Goal: Task Accomplishment & Management: Use online tool/utility

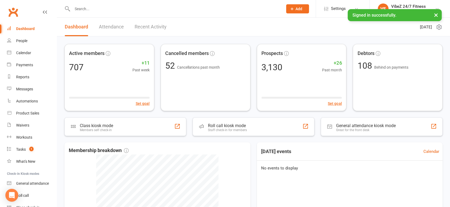
click at [106, 10] on input "text" at bounding box center [175, 9] width 208 height 8
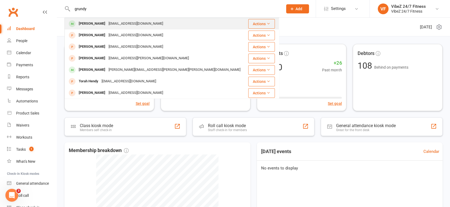
type input "grundy"
click at [97, 23] on div "[PERSON_NAME]" at bounding box center [92, 24] width 30 height 8
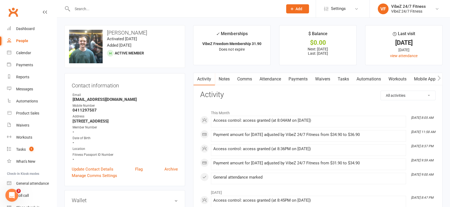
click at [226, 77] on link "Notes" at bounding box center [224, 79] width 19 height 12
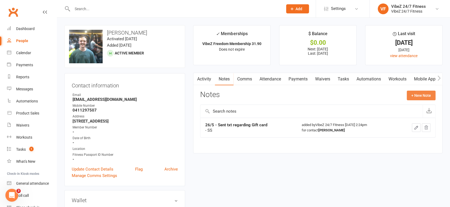
click at [429, 98] on button "+ New Note" at bounding box center [421, 96] width 29 height 10
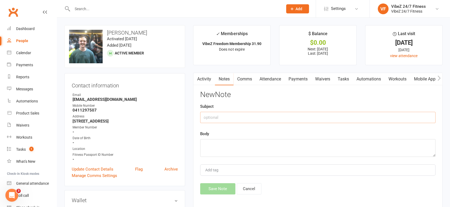
click at [234, 117] on input "text" at bounding box center [317, 117] width 235 height 11
type input "10/8 - Referred Alec"
click at [148, 5] on div at bounding box center [171, 8] width 215 height 17
click at [150, 7] on input "text" at bounding box center [175, 9] width 208 height 8
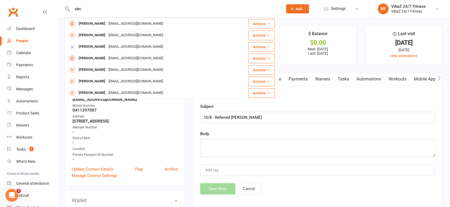
type input "alec"
drag, startPoint x: 316, startPoint y: 102, endPoint x: 283, endPoint y: 106, distance: 33.6
click at [316, 102] on div "New Note Subject 10/8 - Referred Alec Body Add tag Save Note Cancel" at bounding box center [317, 143] width 235 height 104
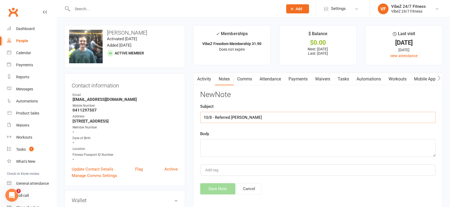
click at [233, 116] on input "10/8 - Referred Alec" at bounding box center [317, 117] width 235 height 11
paste input "ksei Chijoff"
type input "10/8 - Referred [PERSON_NAME]"
click at [240, 139] on textarea at bounding box center [317, 148] width 235 height 18
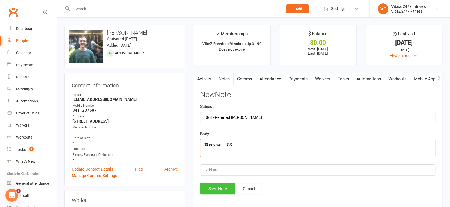
type textarea "30 day wait - SS"
click at [211, 193] on button "Save Note" at bounding box center [217, 188] width 35 height 11
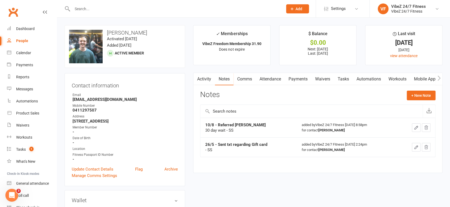
click at [348, 78] on link "Tasks" at bounding box center [343, 79] width 19 height 12
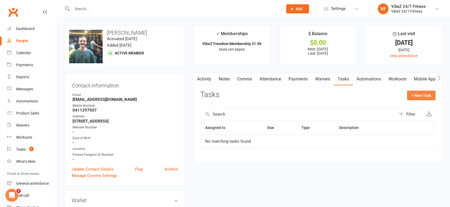
click at [428, 95] on button "+ New Task" at bounding box center [421, 96] width 28 height 10
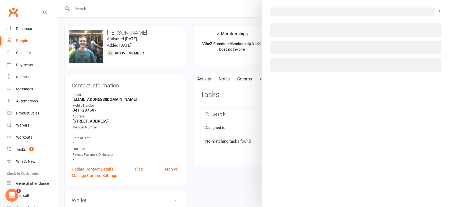
select select "49000"
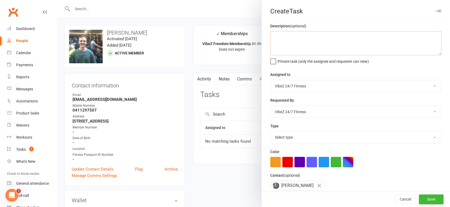
click at [288, 38] on textarea at bounding box center [355, 43] width 171 height 24
paste textarea "Aleksei Chijoff"
type textarea "GIFT CARD FOR Aleksei Chijoff"
click at [299, 89] on select "Matt Eschler VibeZ 24/7 Fitness Nick Hawthorne Ricci Crittenden Adam Swindell S…" at bounding box center [356, 86] width 171 height 12
click at [299, 88] on select "Matt Eschler VibeZ 24/7 Fitness Nick Hawthorne Ricci Crittenden Adam Swindell S…" at bounding box center [356, 86] width 171 height 12
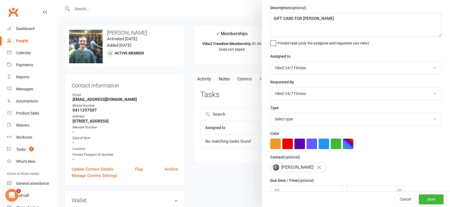
scroll to position [47, 0]
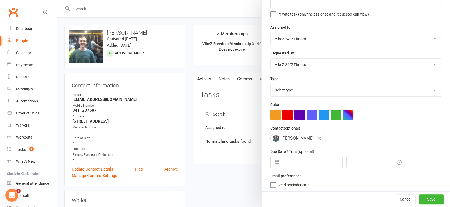
click at [270, 186] on label "Send reminder email" at bounding box center [290, 183] width 41 height 5
click at [270, 181] on input "Send reminder email" at bounding box center [290, 181] width 41 height 0
click at [290, 91] on select "Select type E-mail In person Meeting Phone call Add new task type" at bounding box center [356, 90] width 171 height 12
select select "27554"
click at [271, 84] on select "Select type E-mail In person Meeting Phone call Add new task type" at bounding box center [356, 90] width 171 height 12
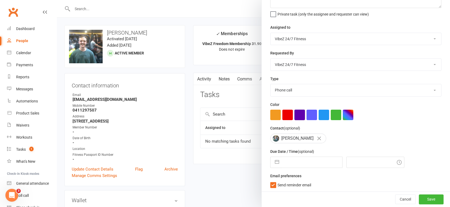
click at [295, 113] on button "button" at bounding box center [299, 115] width 10 height 10
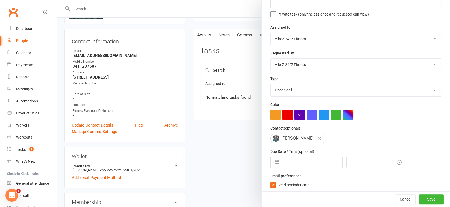
scroll to position [60, 0]
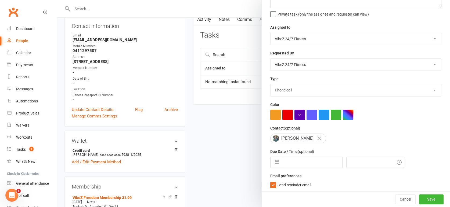
select select "6"
select select "2025"
select select "7"
select select "2025"
select select "8"
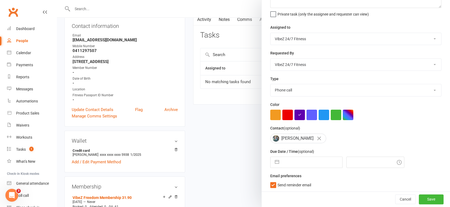
select select "2025"
click at [297, 159] on input "text" at bounding box center [312, 162] width 60 height 11
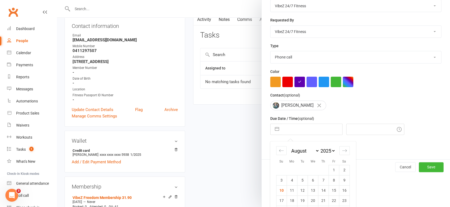
scroll to position [105, 0]
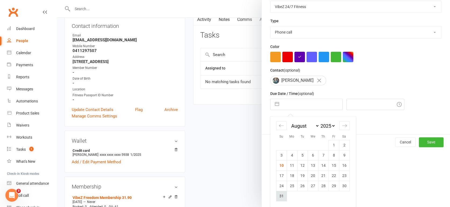
click at [278, 194] on td "31" at bounding box center [281, 196] width 10 height 10
type input "31 Aug 2025"
type input "9:00pm"
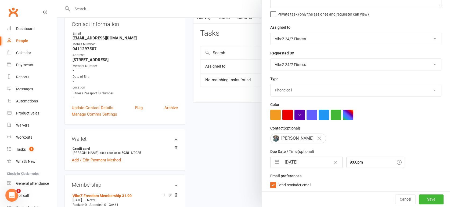
scroll to position [119, 0]
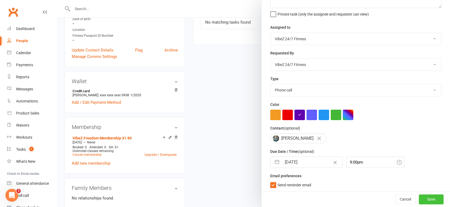
click at [427, 199] on button "Save" at bounding box center [431, 200] width 25 height 10
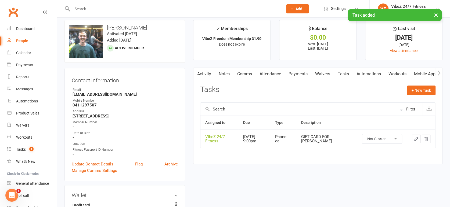
scroll to position [0, 0]
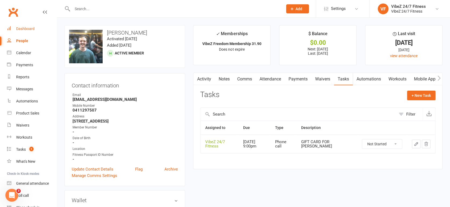
click at [20, 32] on link "Dashboard" at bounding box center [32, 29] width 50 height 12
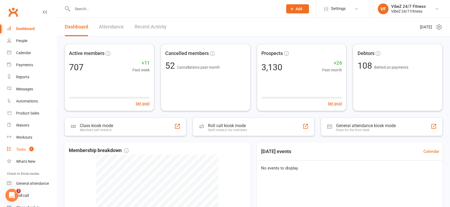
click at [30, 151] on count-badge "1" at bounding box center [30, 149] width 7 height 4
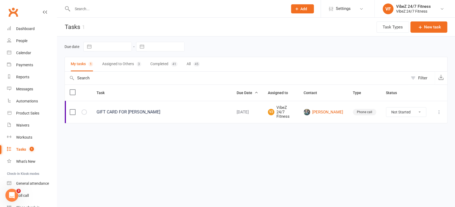
click at [156, 64] on button "Completed 41" at bounding box center [163, 64] width 27 height 14
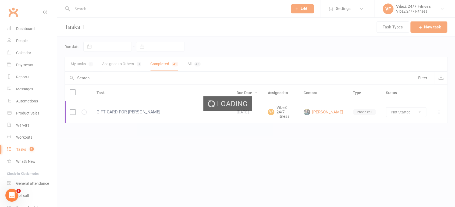
click at [191, 63] on div "Loading" at bounding box center [227, 103] width 455 height 207
click at [82, 66] on button "My tasks 1" at bounding box center [82, 64] width 22 height 14
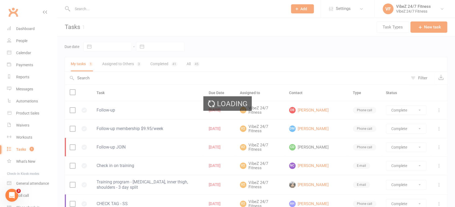
select select "finished"
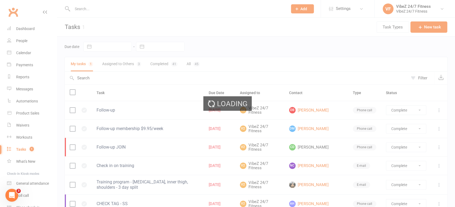
select select "finished"
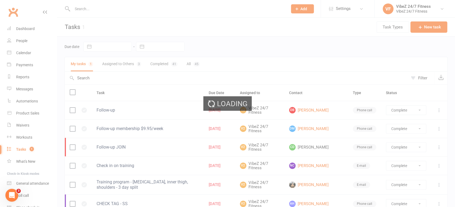
select select "finished"
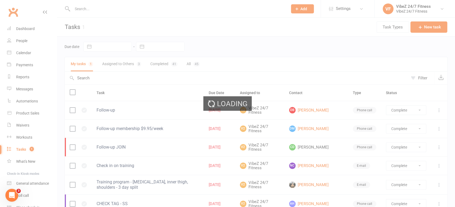
select select "finished"
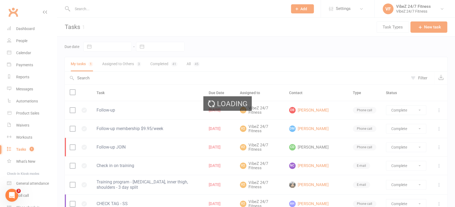
select select "finished"
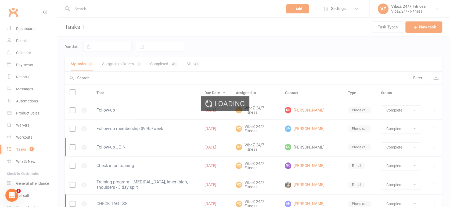
select select "finished"
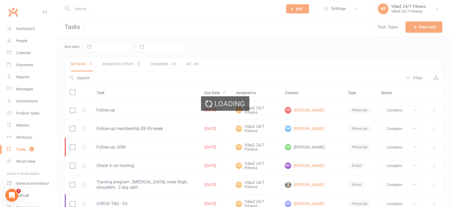
select select "finished"
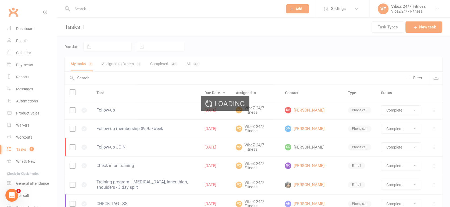
select select "finished"
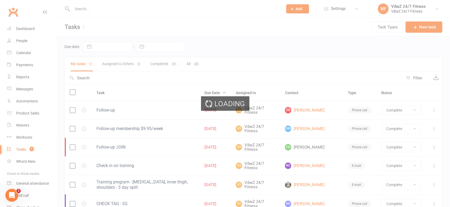
select select "finished"
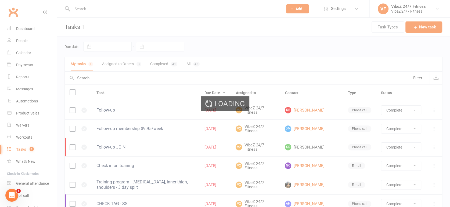
select select "finished"
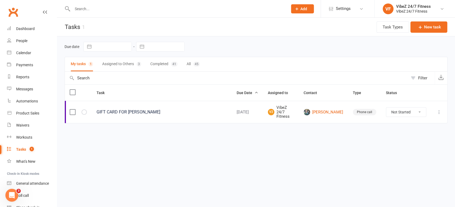
click at [198, 12] on input "text" at bounding box center [177, 9] width 213 height 8
type input "V"
paste input "Dickson"
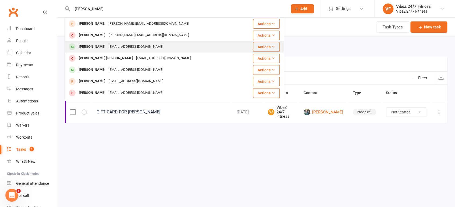
type input "Dickson"
click at [100, 46] on div "[PERSON_NAME]" at bounding box center [92, 47] width 30 height 8
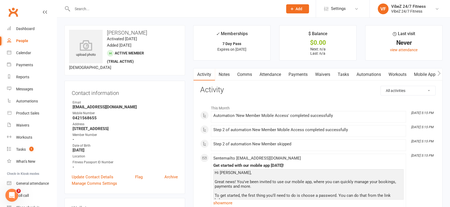
click at [224, 75] on link "Notes" at bounding box center [224, 75] width 19 height 12
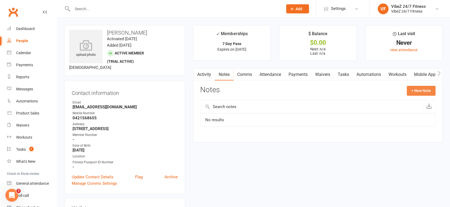
click at [414, 93] on button "+ New Note" at bounding box center [421, 91] width 29 height 10
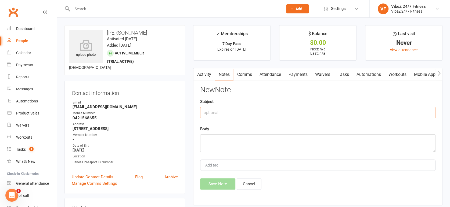
click at [252, 111] on input "text" at bounding box center [317, 112] width 235 height 11
drag, startPoint x: 256, startPoint y: 113, endPoint x: 216, endPoint y: 118, distance: 40.3
click at [216, 118] on input "10/8 - [PERSON_NAME] Partner" at bounding box center [317, 112] width 235 height 11
type input "10/8 - [PERSON_NAME] Partner"
click at [224, 143] on textarea at bounding box center [317, 144] width 235 height 18
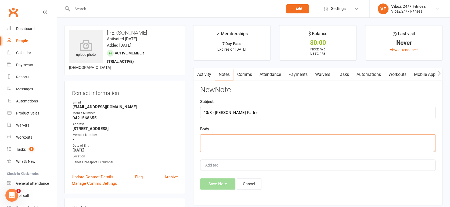
paste textarea "Connor Klaic Partner"
type textarea "[PERSON_NAME] Partner - SS"
click at [219, 190] on div "Activity Notes Comms Attendance Payments Waivers Tasks Automations Workouts Mob…" at bounding box center [317, 137] width 249 height 138
click at [216, 185] on button "Save Note" at bounding box center [217, 184] width 35 height 11
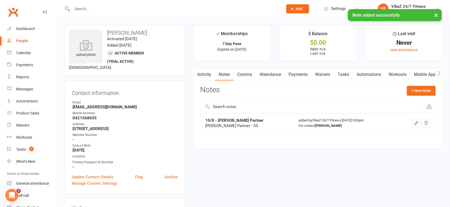
click at [129, 33] on h3 "[PERSON_NAME]" at bounding box center [124, 33] width 111 height 6
click at [140, 34] on h3 "[PERSON_NAME]" at bounding box center [124, 33] width 111 height 6
drag, startPoint x: 113, startPoint y: 30, endPoint x: 105, endPoint y: 33, distance: 8.3
click at [105, 33] on h3 "[PERSON_NAME]" at bounding box center [124, 33] width 111 height 6
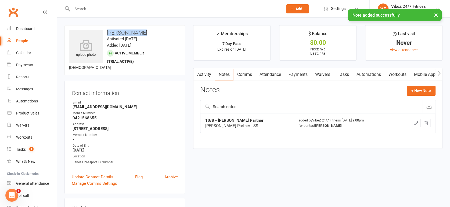
copy h3 "[PERSON_NAME]"
click at [36, 183] on div "General attendance" at bounding box center [32, 184] width 33 height 4
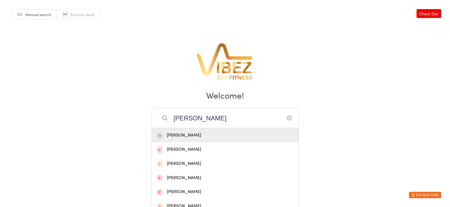
type input "[PERSON_NAME]"
click at [200, 135] on div "[PERSON_NAME]" at bounding box center [225, 135] width 138 height 7
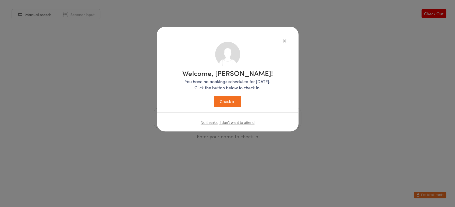
click at [231, 102] on button "Check in" at bounding box center [227, 101] width 27 height 11
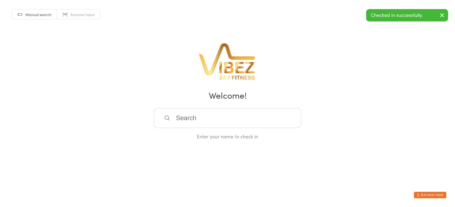
click at [225, 119] on input "search" at bounding box center [227, 118] width 147 height 20
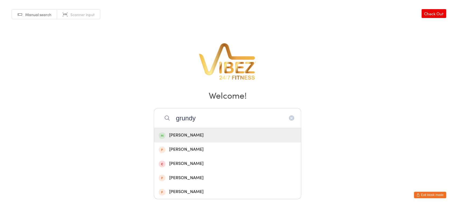
type input "grundy"
click at [179, 136] on div "[PERSON_NAME]" at bounding box center [228, 135] width 138 height 7
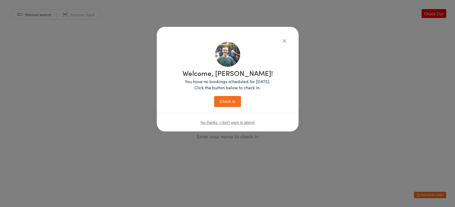
click at [236, 96] on button "Check in" at bounding box center [227, 101] width 27 height 11
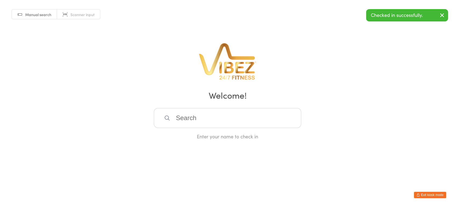
click at [197, 128] on div "Enter your name to check in" at bounding box center [227, 124] width 147 height 32
click at [198, 121] on input "search" at bounding box center [227, 118] width 147 height 20
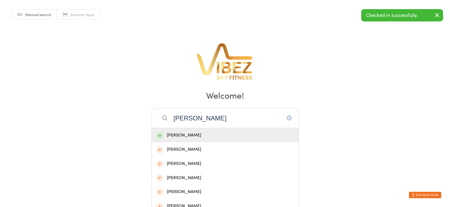
type input "justin c"
click at [190, 138] on div "[PERSON_NAME]" at bounding box center [225, 135] width 138 height 7
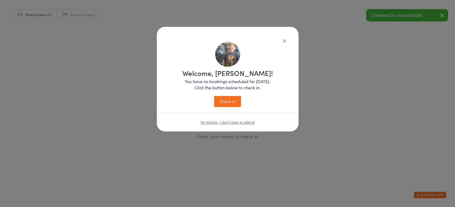
click at [237, 81] on p "You have no bookings scheduled for today. Click the button below to check in." at bounding box center [227, 84] width 91 height 12
click at [230, 106] on button "Check in" at bounding box center [227, 101] width 27 height 11
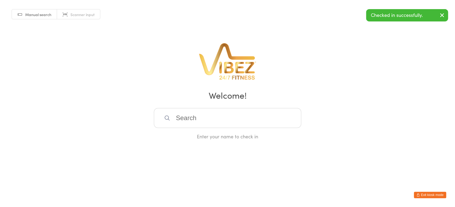
click at [232, 118] on input "search" at bounding box center [227, 118] width 147 height 20
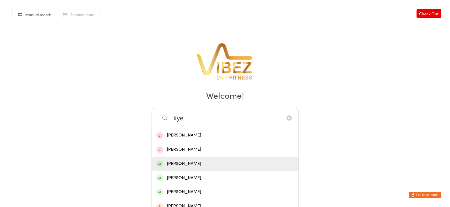
type input "kye"
click at [180, 161] on div "[PERSON_NAME]" at bounding box center [225, 163] width 138 height 7
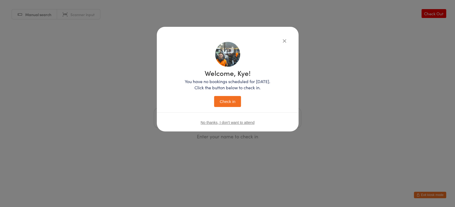
click at [232, 105] on button "Check in" at bounding box center [227, 101] width 27 height 11
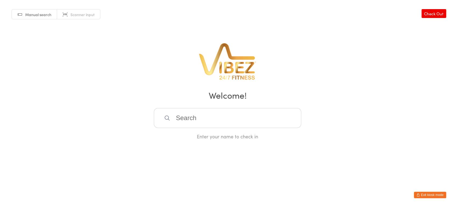
click at [431, 194] on button "Exit kiosk mode" at bounding box center [429, 195] width 32 height 6
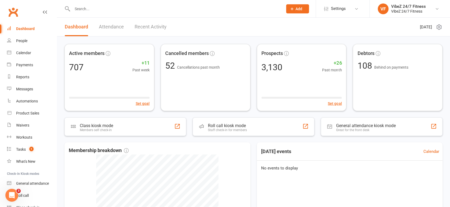
click at [158, 35] on link "Recent Activity" at bounding box center [151, 27] width 32 height 19
